Goal: Information Seeking & Learning: Learn about a topic

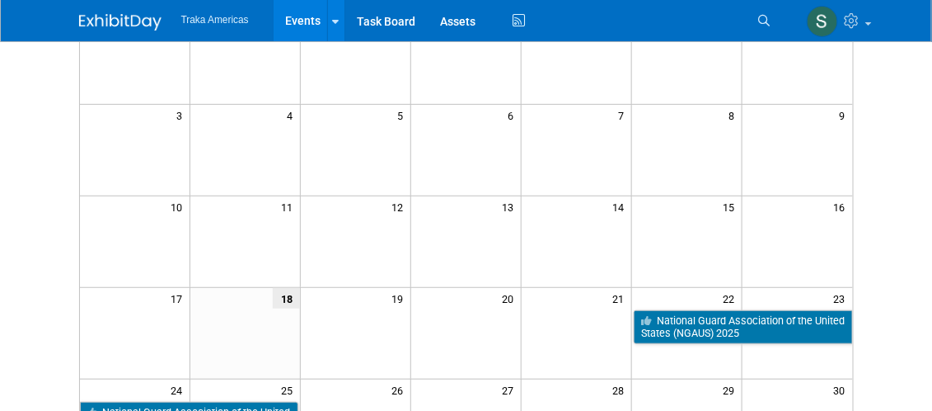
scroll to position [180, 0]
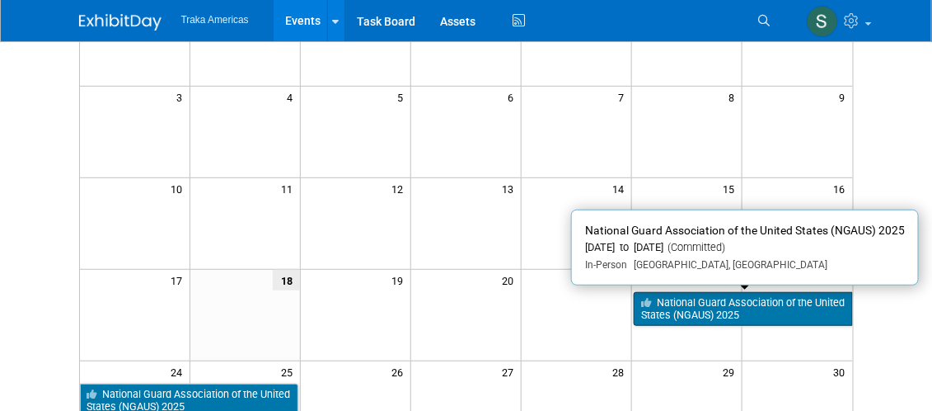
click at [742, 308] on link "National Guard Association of the United States (NGAUS) 2025" at bounding box center [743, 309] width 219 height 34
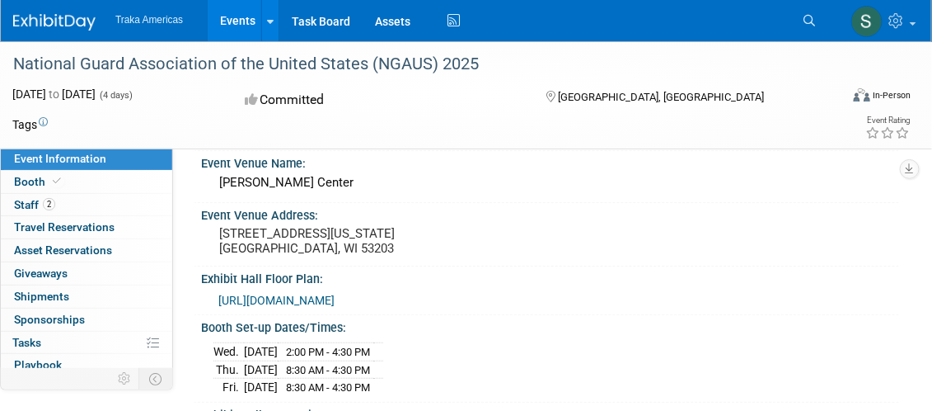
scroll to position [87, 0]
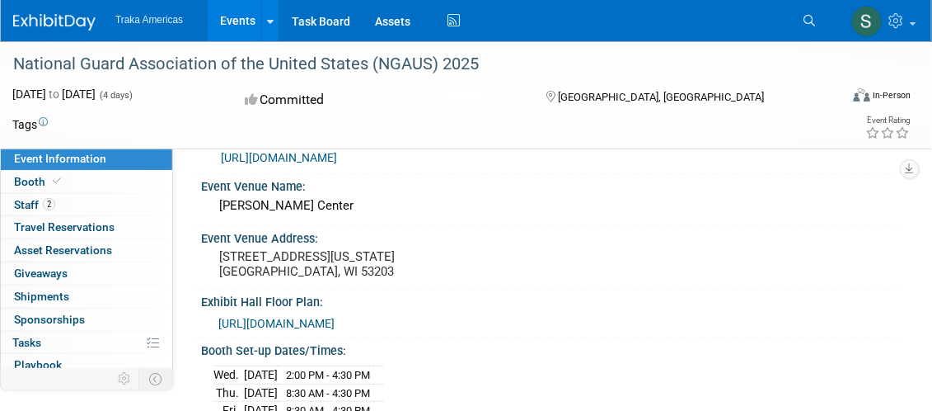
click at [337, 161] on link "https://exhibitorpages.com/ngaus-2025-why-exhibit/" at bounding box center [279, 157] width 116 height 13
click at [72, 226] on span "Travel Reservations 0" at bounding box center [64, 226] width 101 height 13
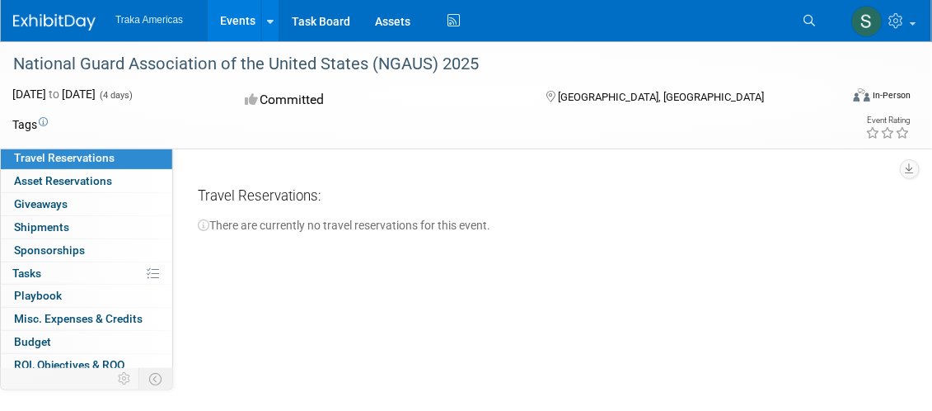
scroll to position [70, 0]
click at [85, 179] on span "Asset Reservations 0" at bounding box center [63, 179] width 98 height 13
